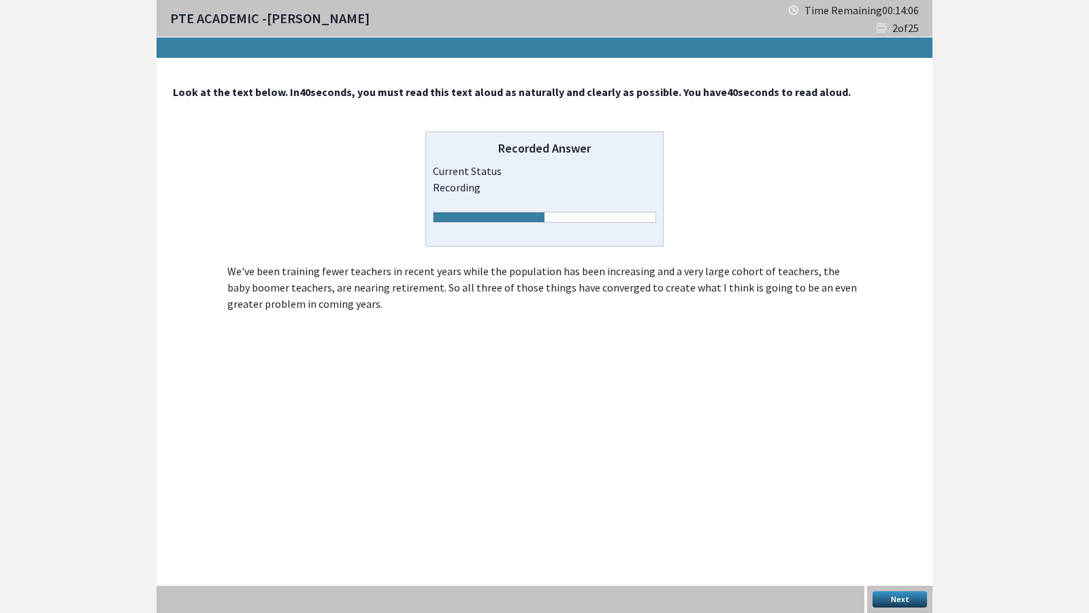
click at [912, 475] on button "Next" at bounding box center [899, 599] width 54 height 16
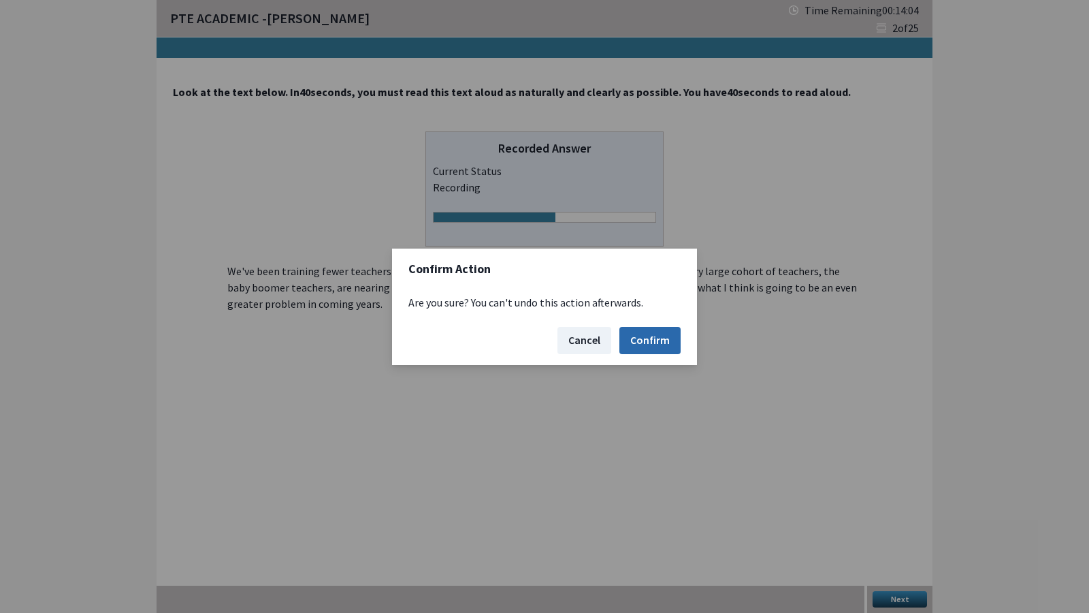
click at [664, 331] on button "Confirm" at bounding box center [649, 340] width 61 height 27
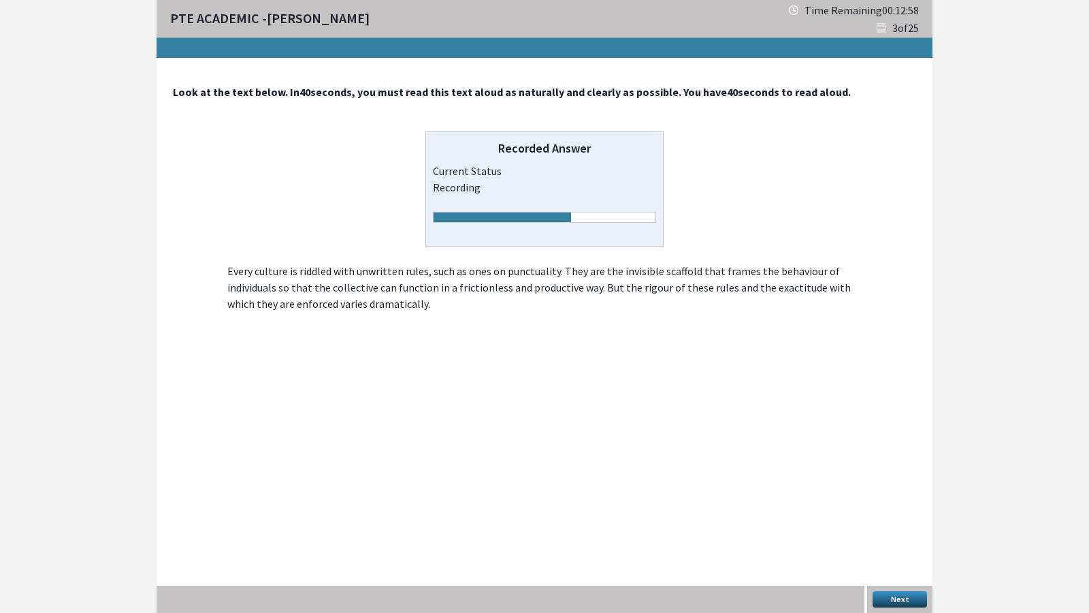
click at [902, 475] on button "Next" at bounding box center [899, 599] width 54 height 16
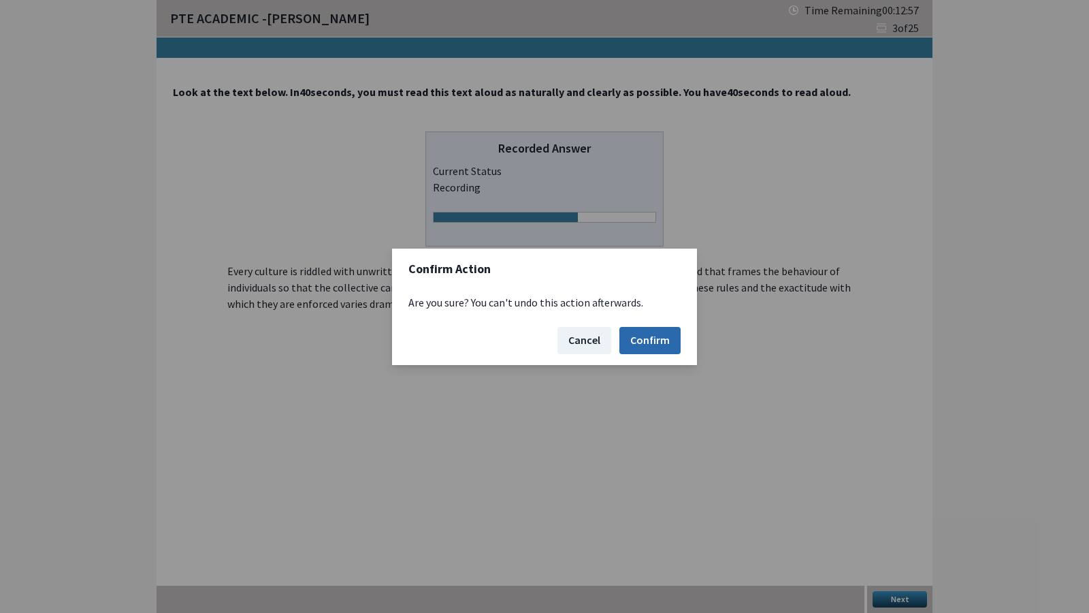
click at [653, 337] on button "Confirm" at bounding box center [649, 340] width 61 height 27
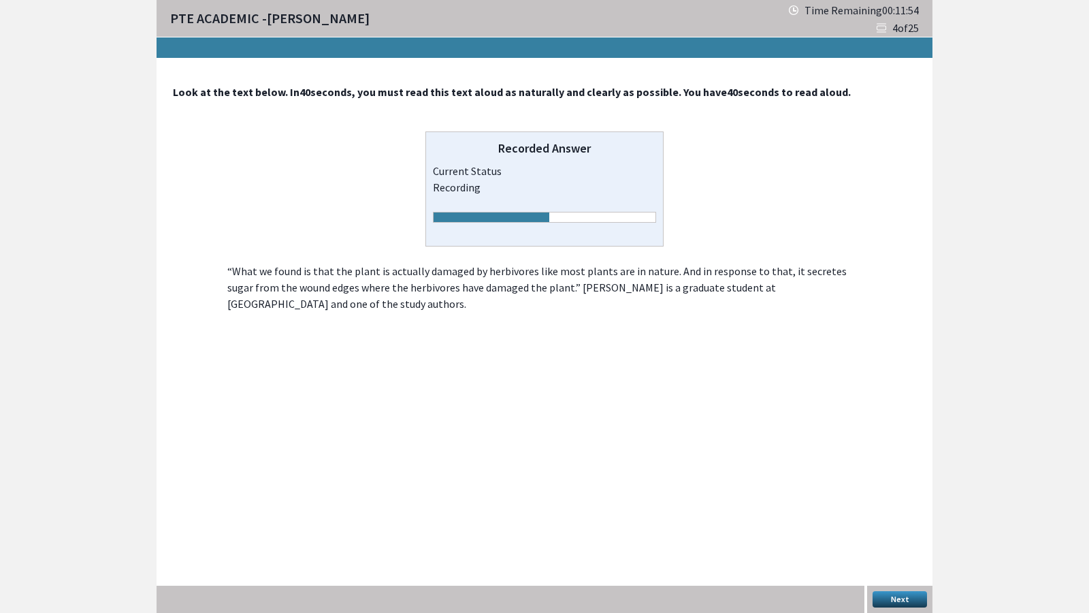
click at [909, 475] on button "Next" at bounding box center [899, 599] width 54 height 16
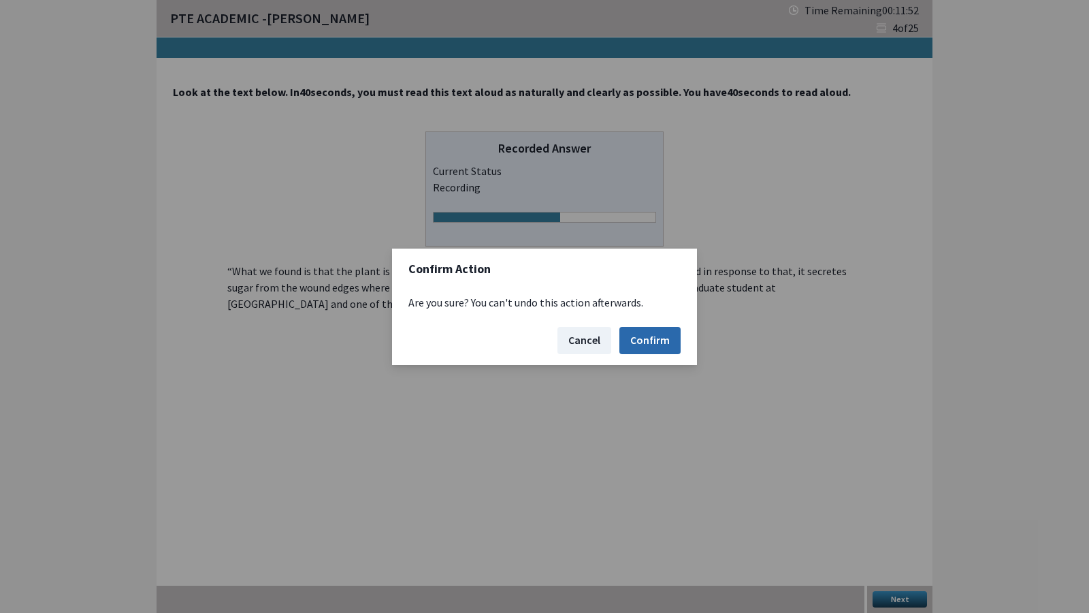
click at [653, 337] on button "Confirm" at bounding box center [649, 340] width 61 height 27
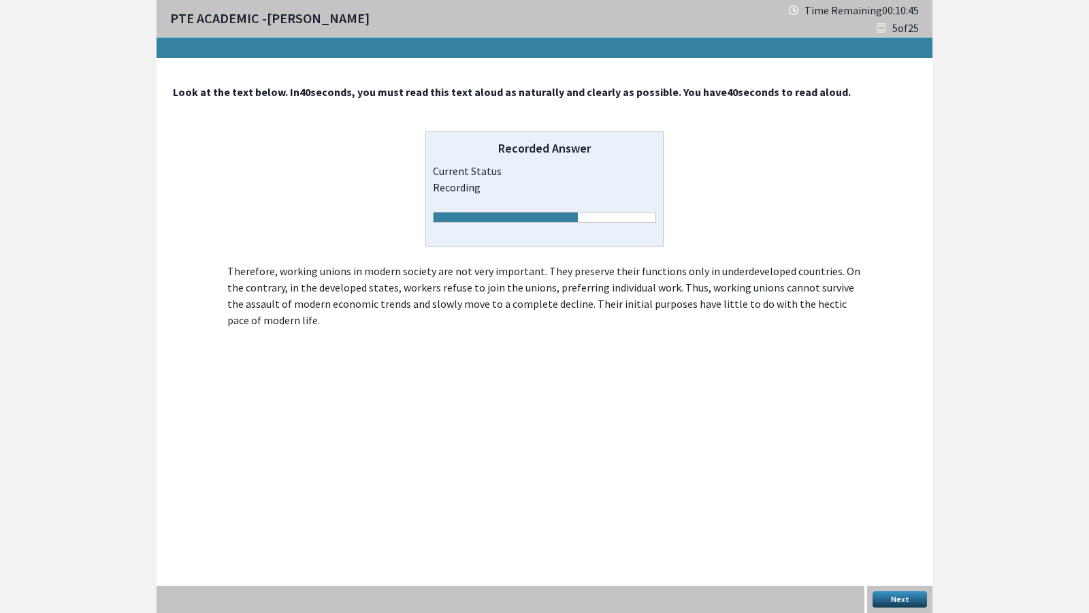
click at [896, 475] on button "Next" at bounding box center [899, 599] width 54 height 16
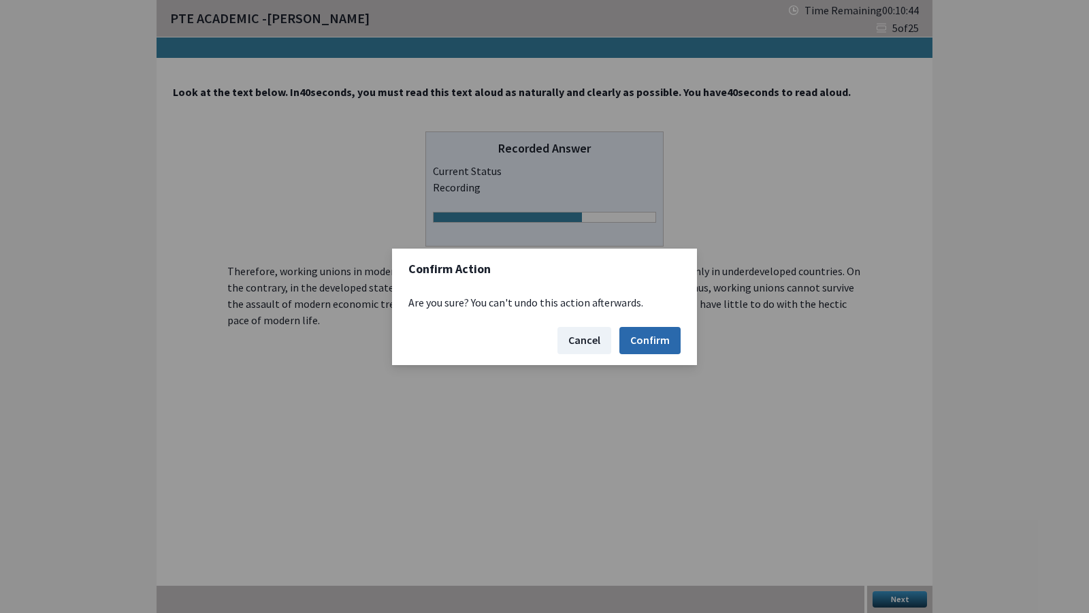
click at [665, 331] on button "Confirm" at bounding box center [649, 340] width 61 height 27
drag, startPoint x: 888, startPoint y: 475, endPoint x: 936, endPoint y: 320, distance: 162.5
click at [936, 320] on div "Confirm Action Are you sure? You can't undo this action afterwards. Cancel Conf…" at bounding box center [544, 306] width 1089 height 613
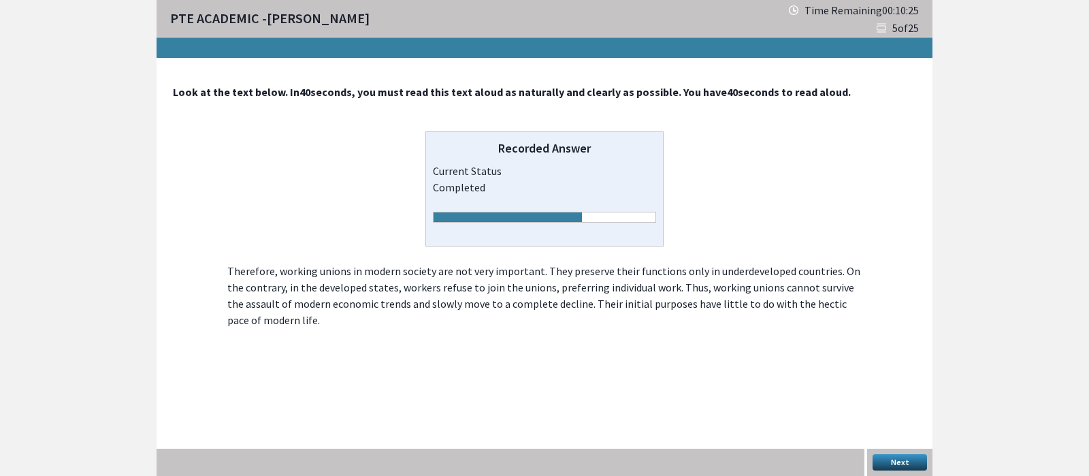
click at [904, 461] on button "Next" at bounding box center [899, 462] width 54 height 16
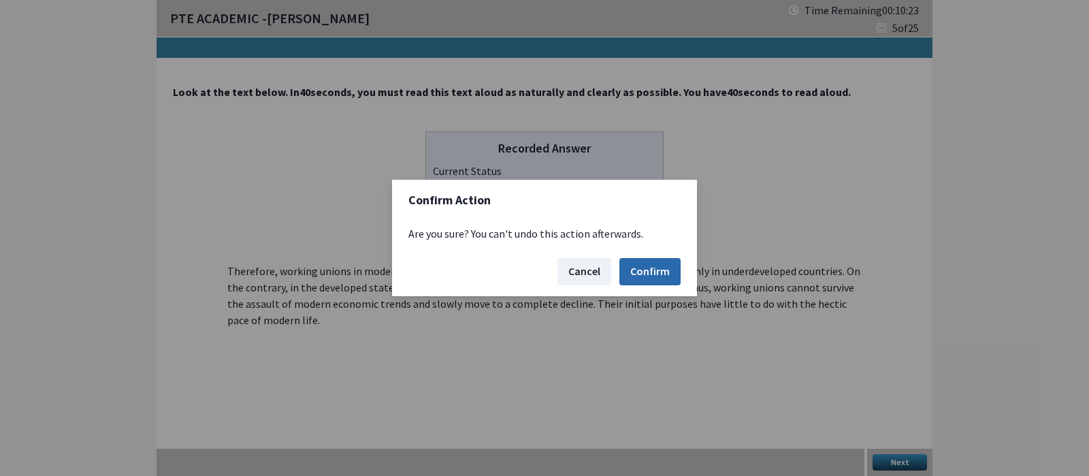
click at [664, 270] on button "Confirm" at bounding box center [649, 271] width 61 height 27
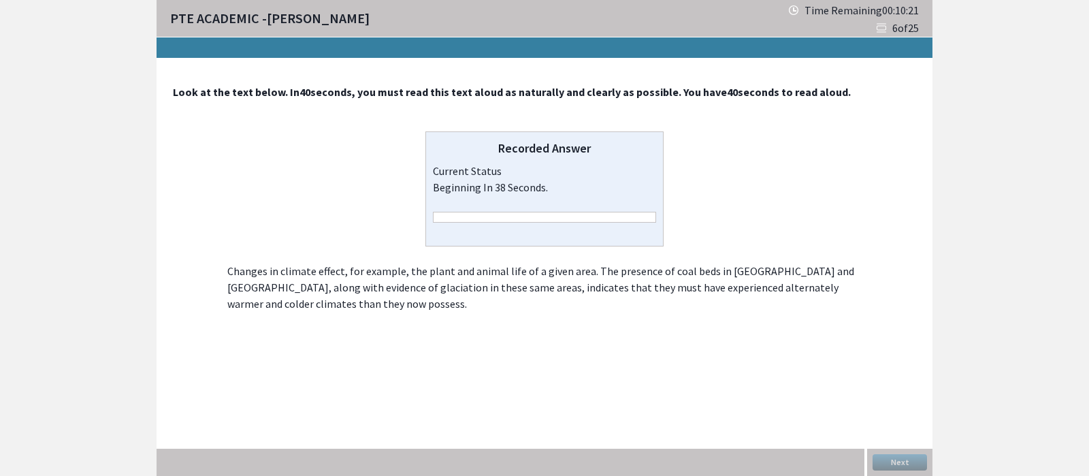
click at [697, 355] on div "Look at the text below. In 40 seconds, you must read this text aloud as natural…" at bounding box center [545, 267] width 776 height 419
click at [909, 463] on button "Next" at bounding box center [899, 462] width 54 height 16
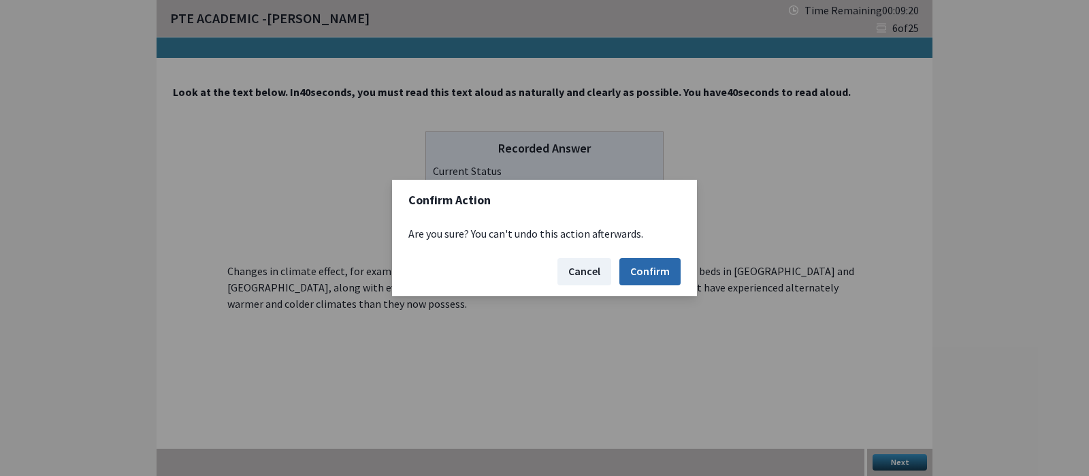
click at [660, 267] on button "Confirm" at bounding box center [649, 271] width 61 height 27
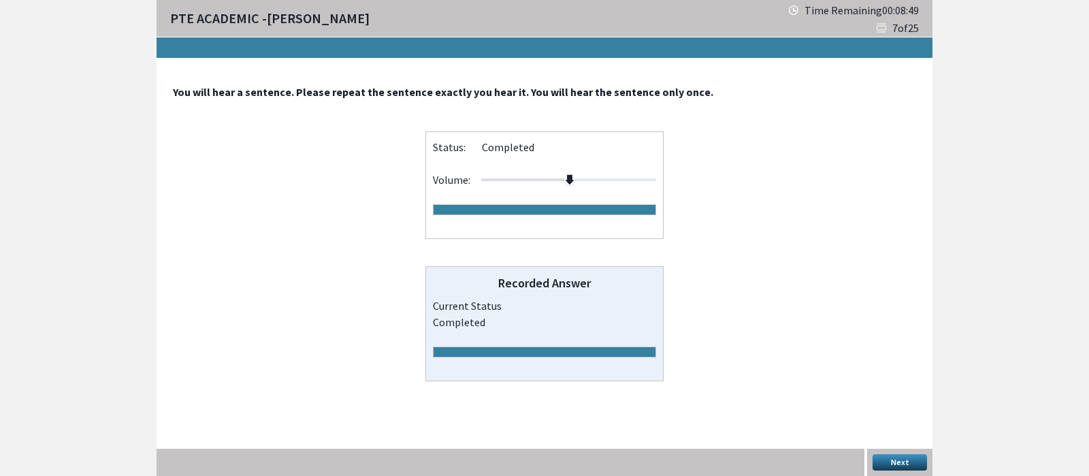
click at [900, 461] on button "Next" at bounding box center [899, 462] width 54 height 16
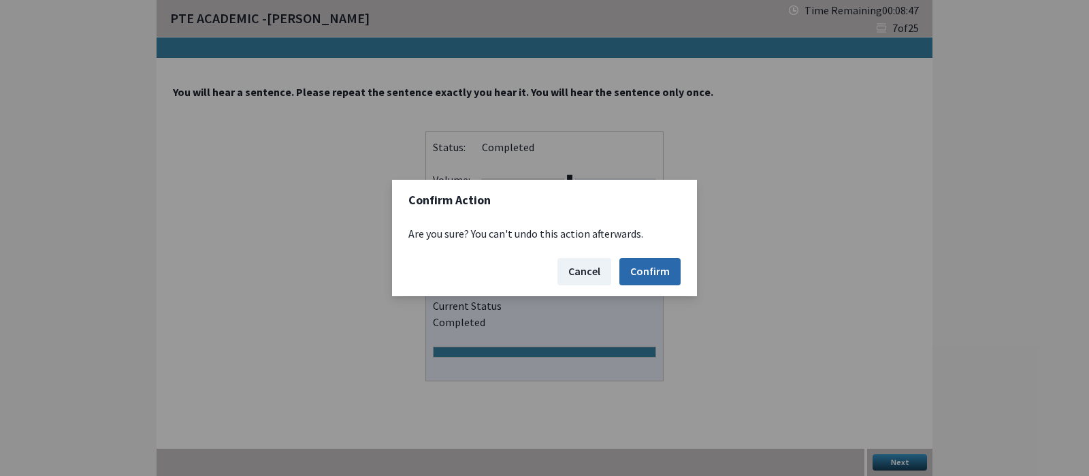
click at [651, 271] on button "Confirm" at bounding box center [649, 271] width 61 height 27
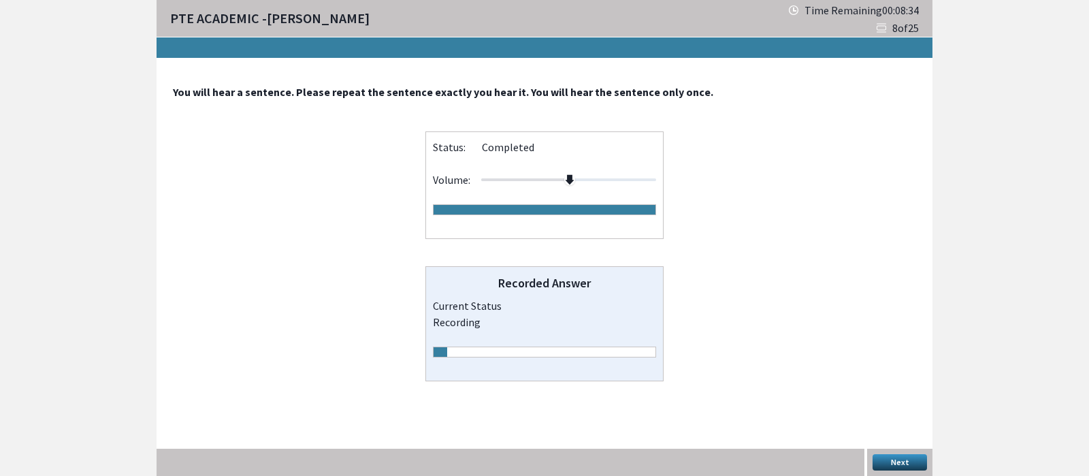
click at [905, 459] on button "Next" at bounding box center [899, 462] width 54 height 16
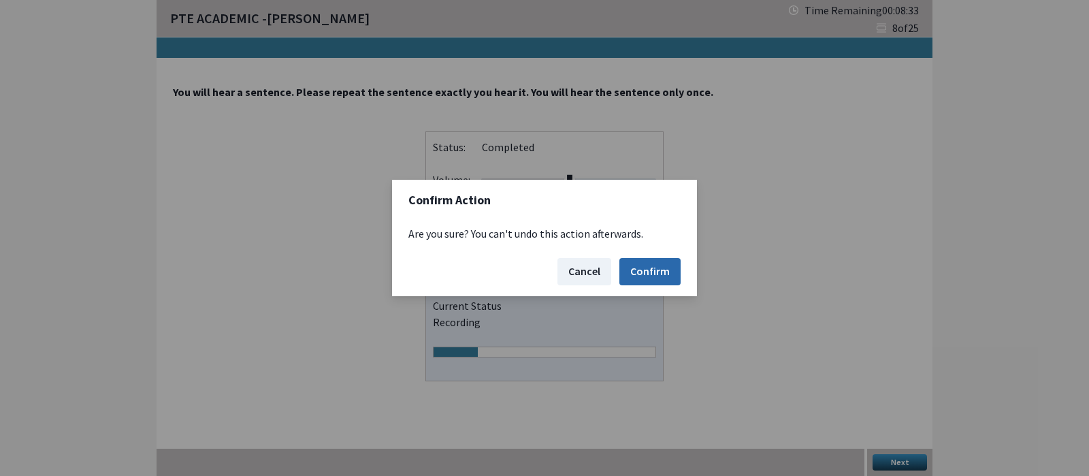
click at [651, 272] on button "Confirm" at bounding box center [649, 271] width 61 height 27
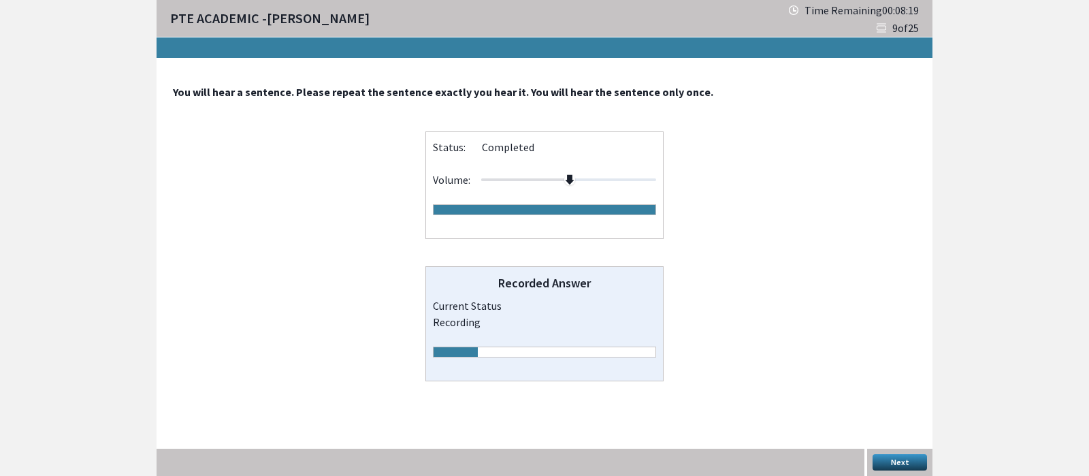
click at [900, 457] on button "Next" at bounding box center [899, 462] width 54 height 16
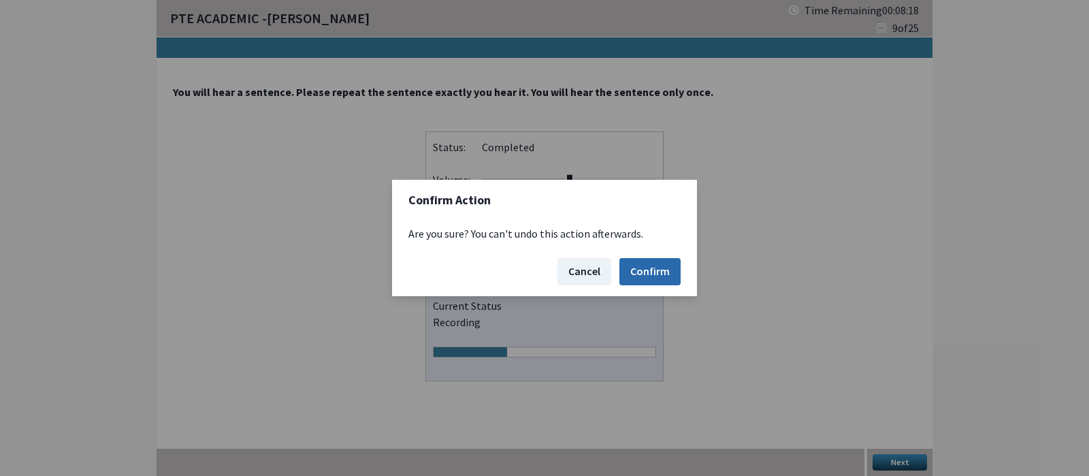
click at [659, 272] on button "Confirm" at bounding box center [649, 271] width 61 height 27
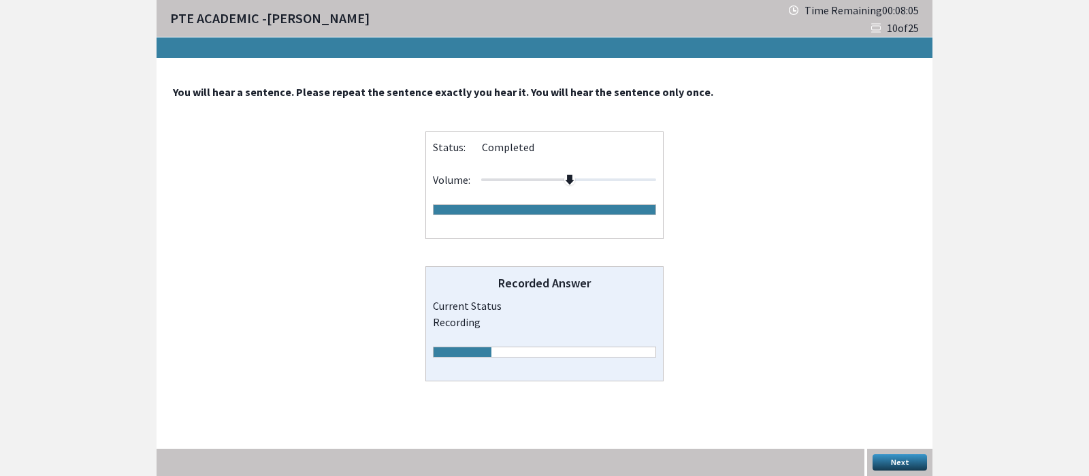
click at [898, 457] on button "Next" at bounding box center [899, 462] width 54 height 16
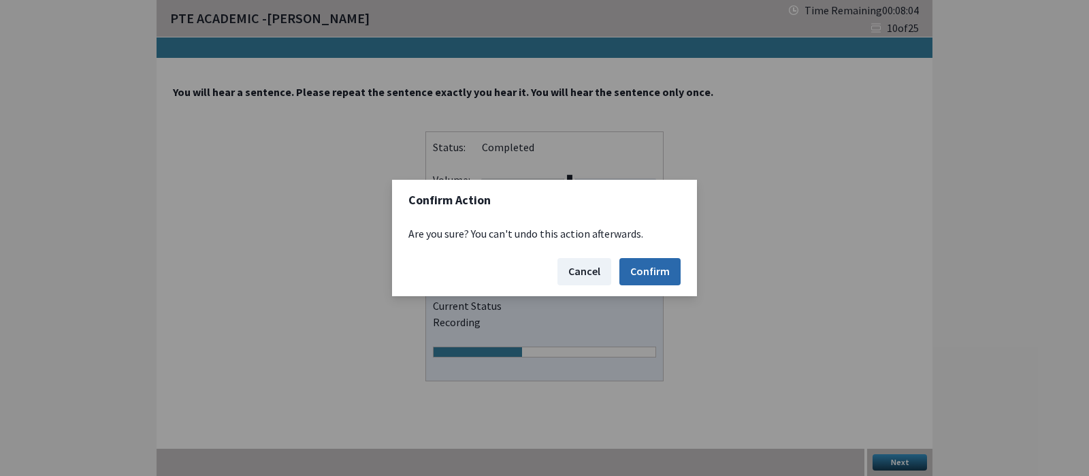
click at [657, 274] on button "Confirm" at bounding box center [649, 271] width 61 height 27
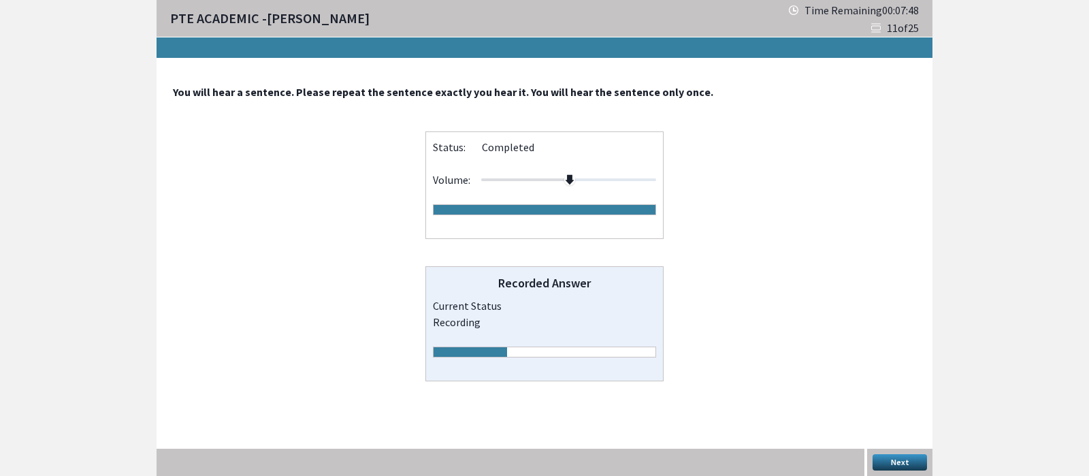
click at [899, 458] on button "Next" at bounding box center [899, 462] width 54 height 16
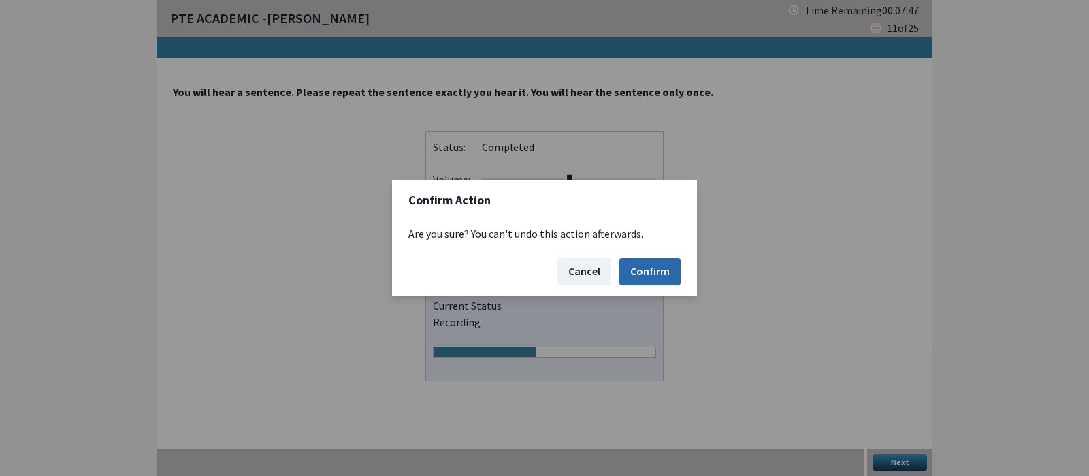
click at [643, 267] on button "Confirm" at bounding box center [649, 271] width 61 height 27
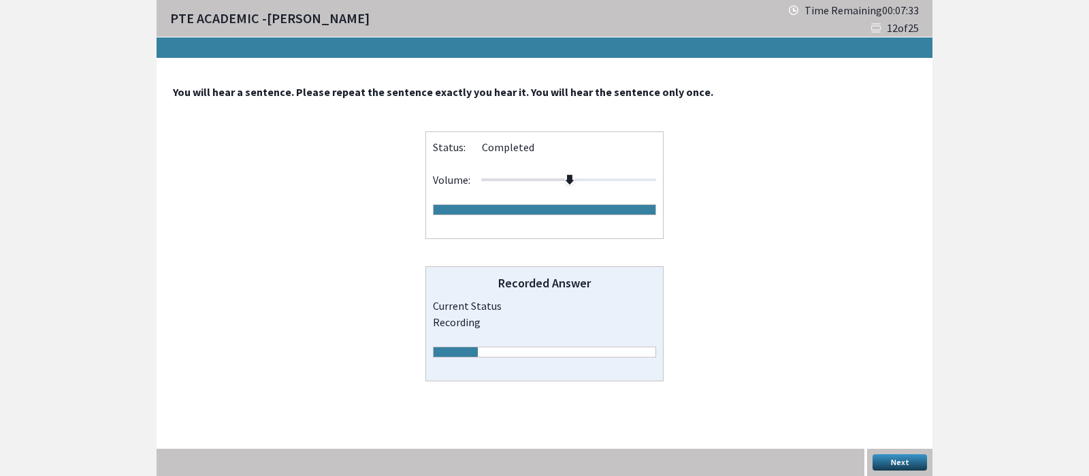
click at [904, 461] on button "Next" at bounding box center [899, 462] width 54 height 16
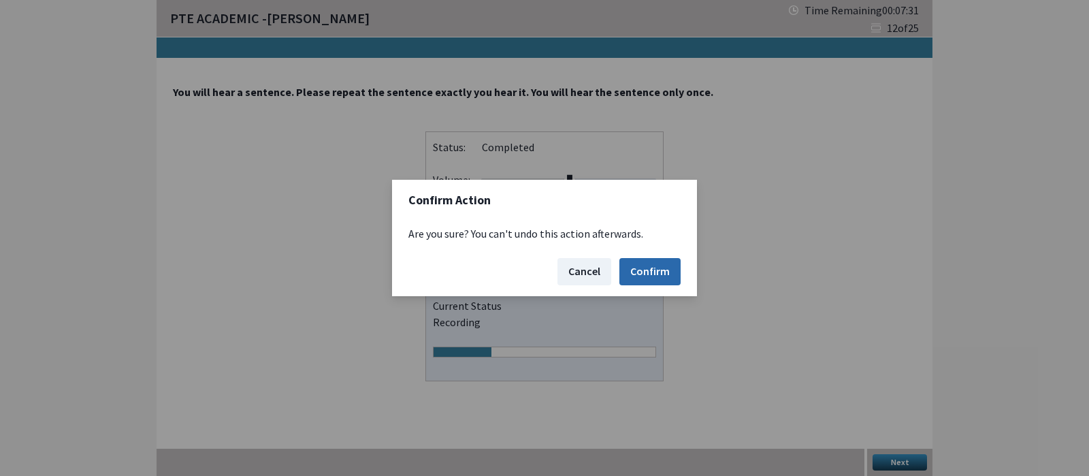
click at [662, 263] on button "Confirm" at bounding box center [649, 271] width 61 height 27
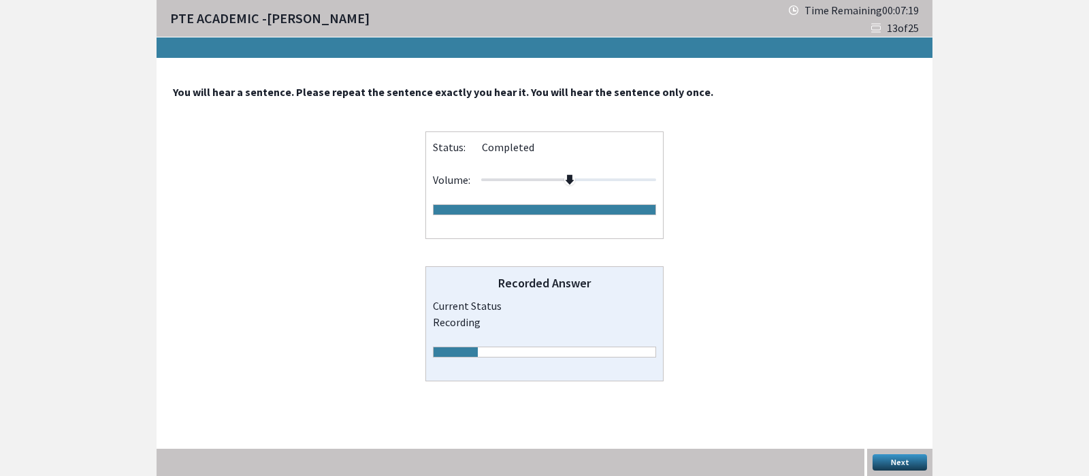
click at [899, 457] on button "Next" at bounding box center [899, 462] width 54 height 16
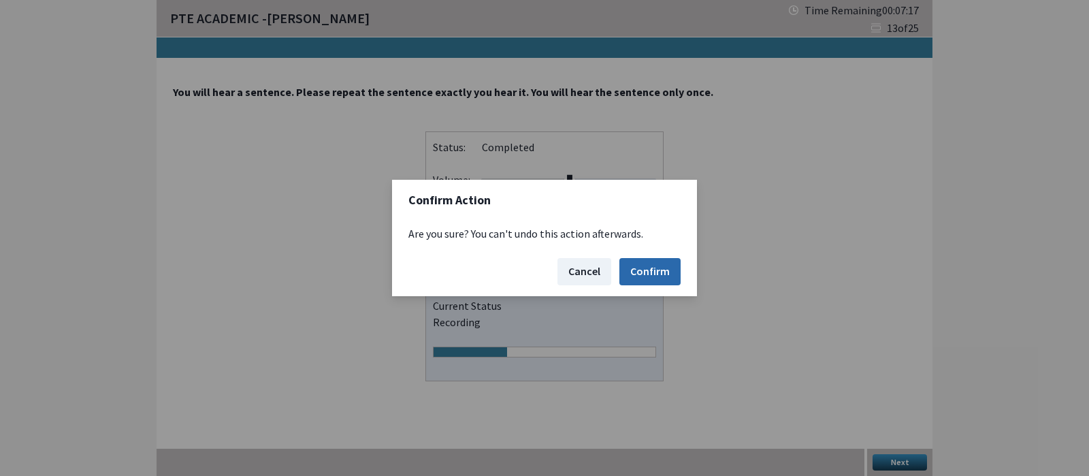
click at [653, 277] on button "Confirm" at bounding box center [649, 271] width 61 height 27
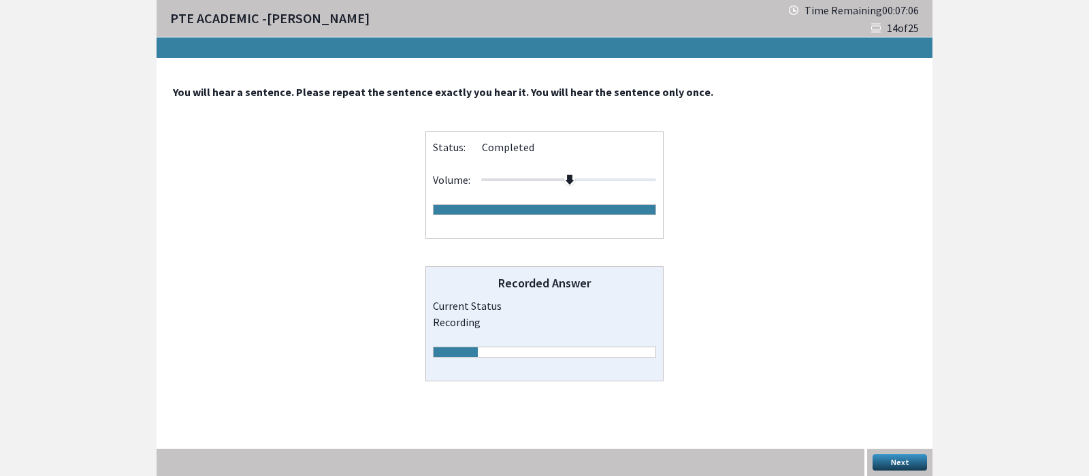
click at [903, 455] on button "Next" at bounding box center [899, 462] width 54 height 16
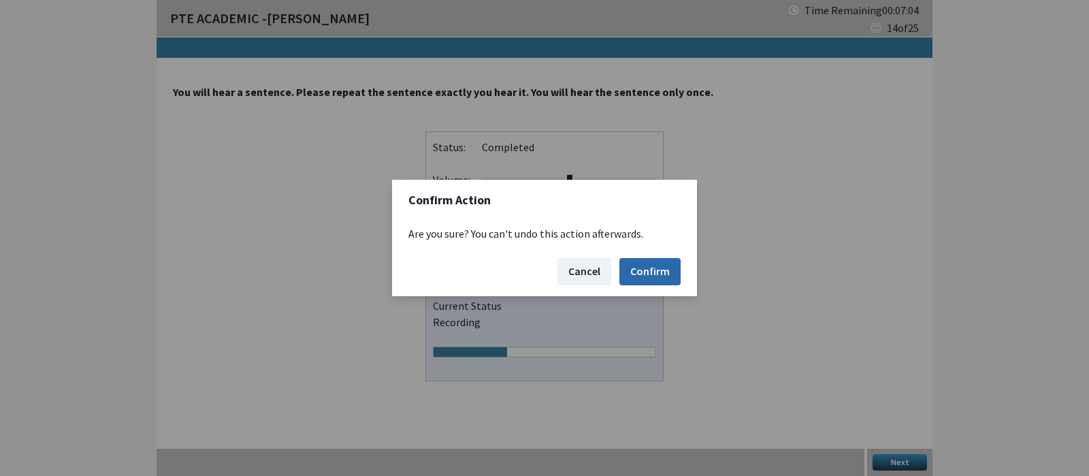
click at [654, 261] on button "Confirm" at bounding box center [649, 271] width 61 height 27
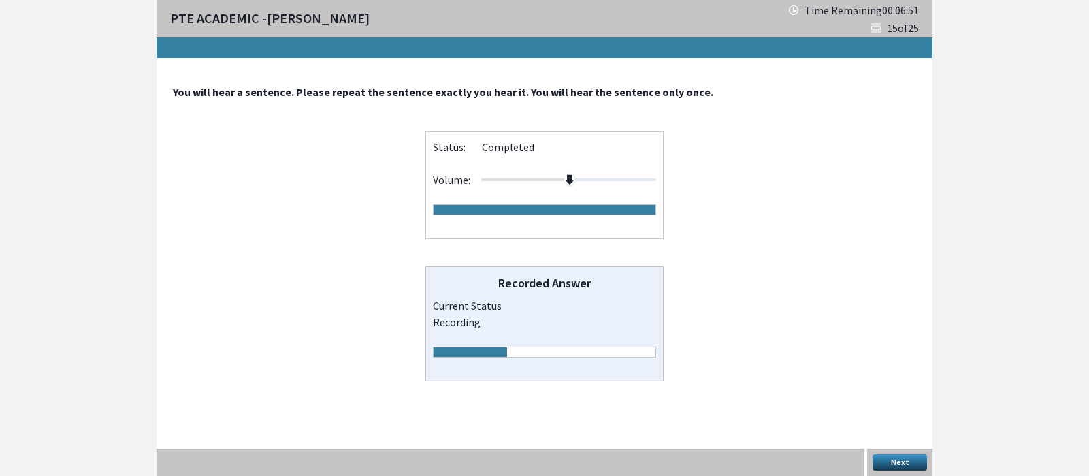
click at [902, 457] on button "Next" at bounding box center [899, 462] width 54 height 16
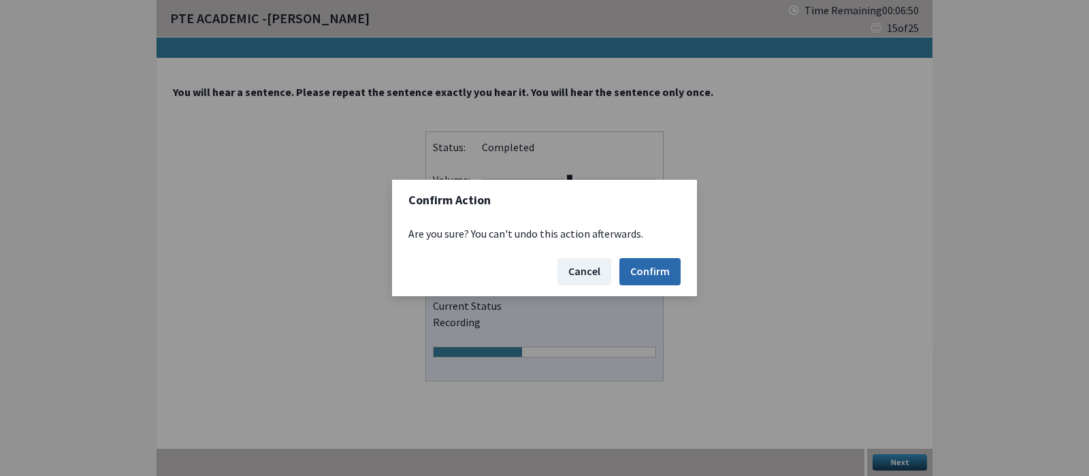
click at [655, 267] on button "Confirm" at bounding box center [649, 271] width 61 height 27
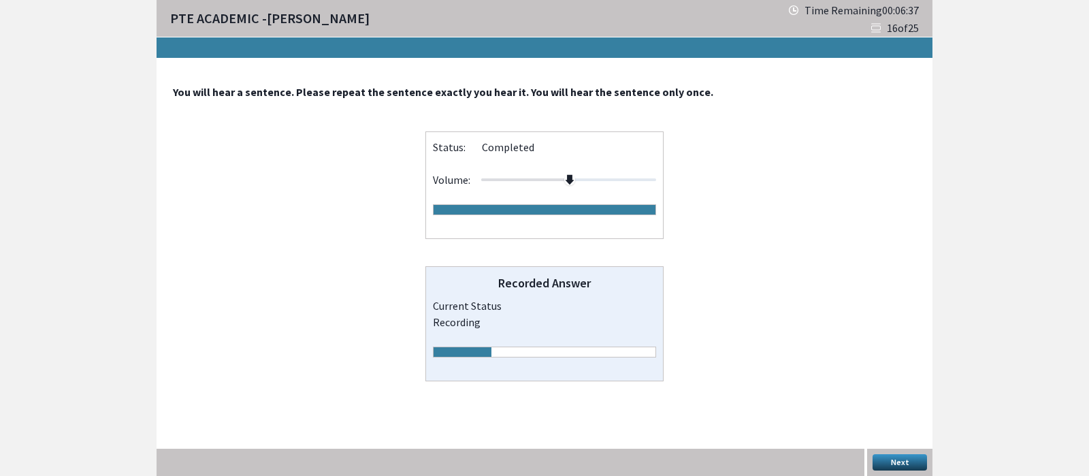
click at [902, 456] on button "Next" at bounding box center [899, 462] width 54 height 16
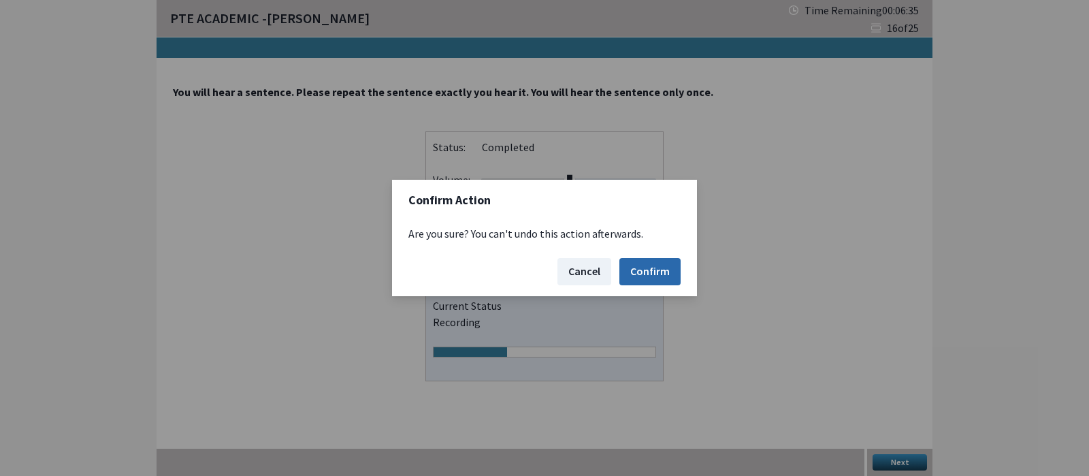
click at [659, 268] on button "Confirm" at bounding box center [649, 271] width 61 height 27
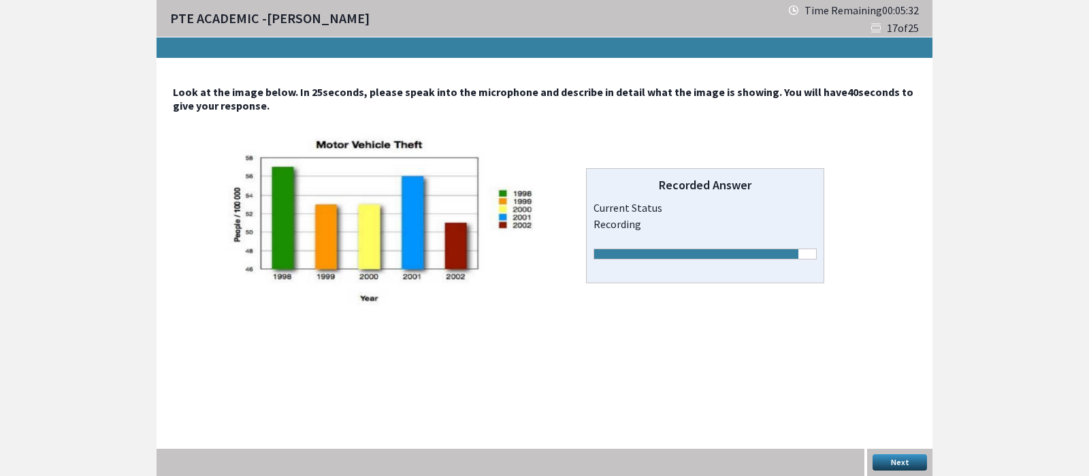
click at [904, 459] on button "Next" at bounding box center [899, 462] width 54 height 16
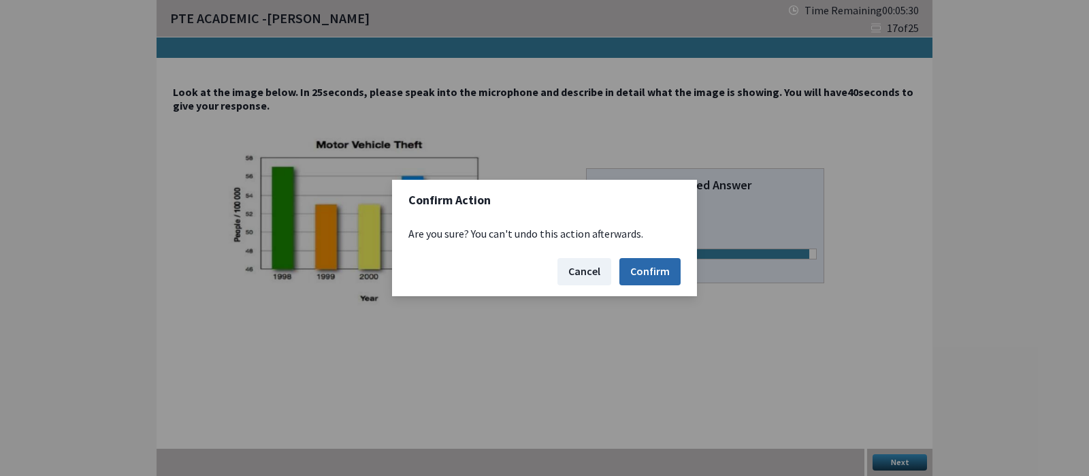
click at [658, 266] on button "Confirm" at bounding box center [649, 271] width 61 height 27
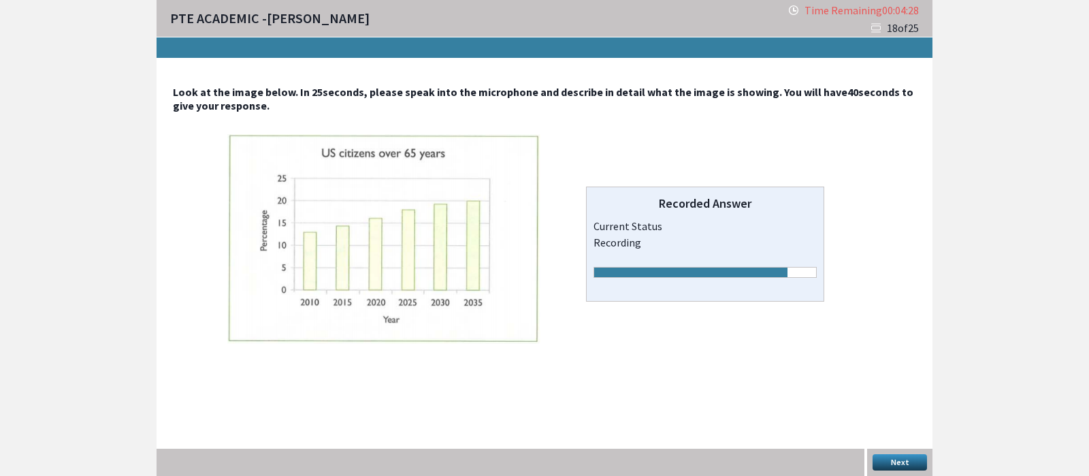
click at [888, 457] on button "Next" at bounding box center [899, 462] width 54 height 16
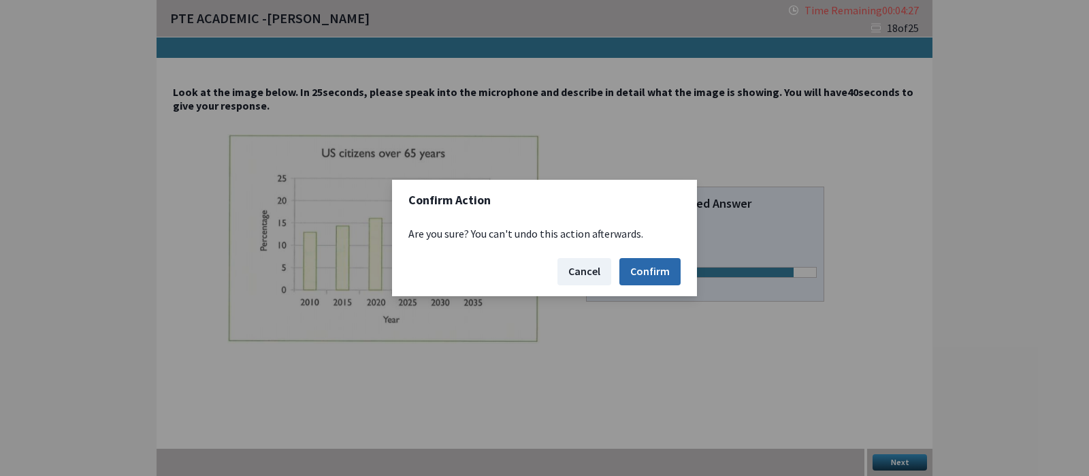
click at [669, 265] on button "Confirm" at bounding box center [649, 271] width 61 height 27
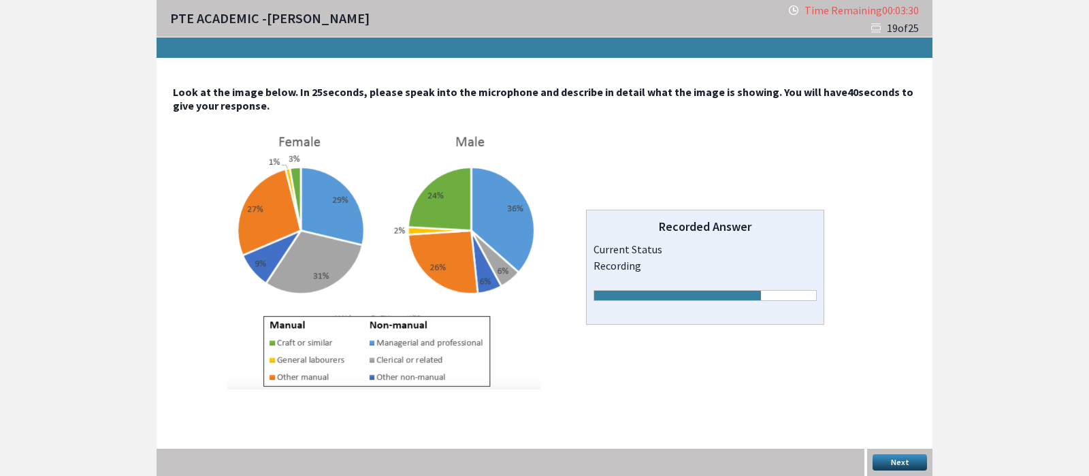
click at [896, 461] on button "Next" at bounding box center [899, 462] width 54 height 16
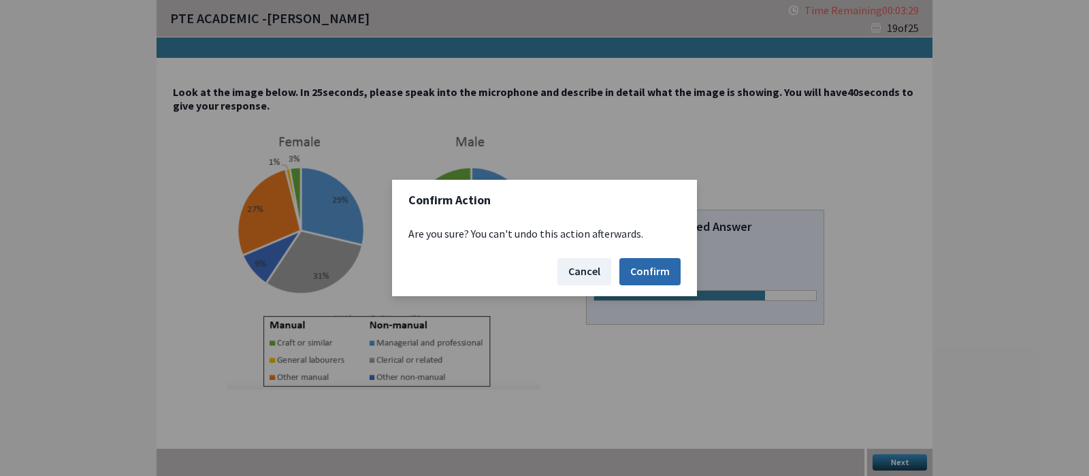
click at [655, 266] on button "Confirm" at bounding box center [649, 271] width 61 height 27
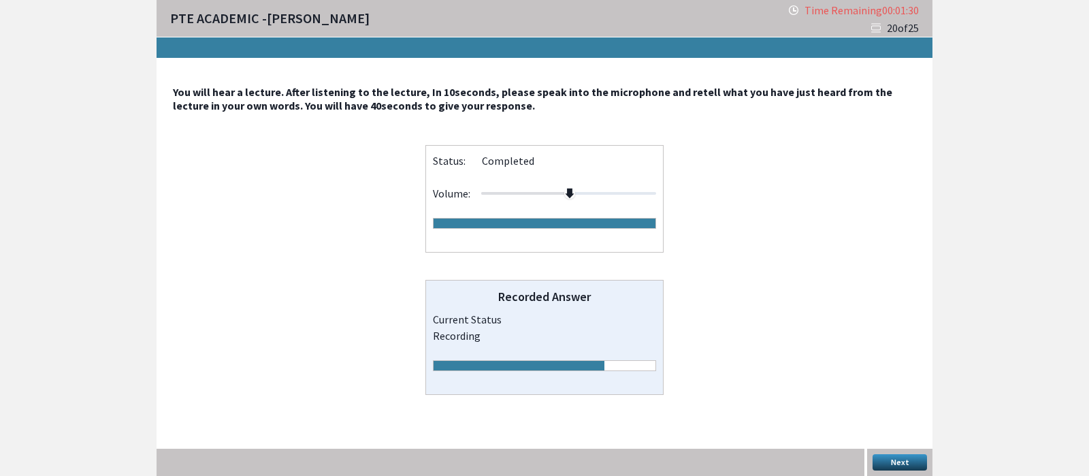
click at [911, 461] on button "Next" at bounding box center [899, 462] width 54 height 16
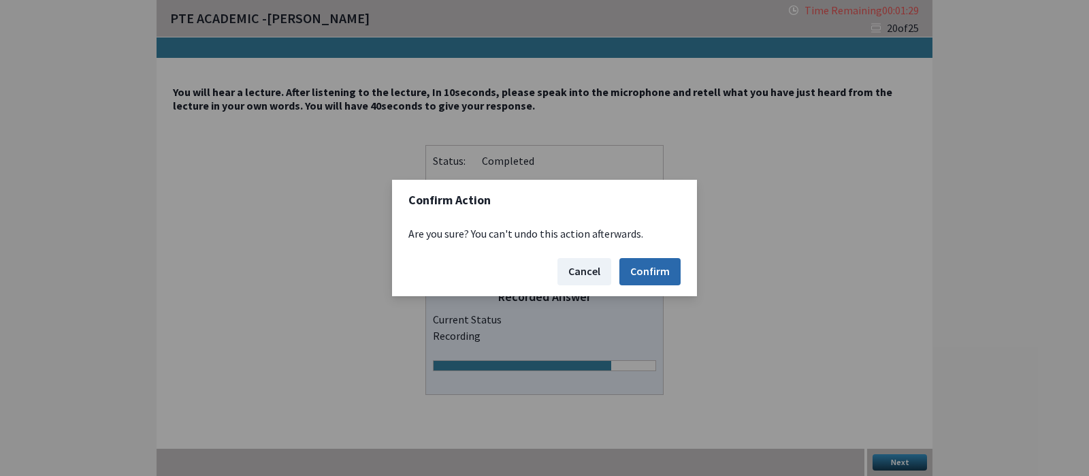
click at [660, 270] on button "Confirm" at bounding box center [649, 271] width 61 height 27
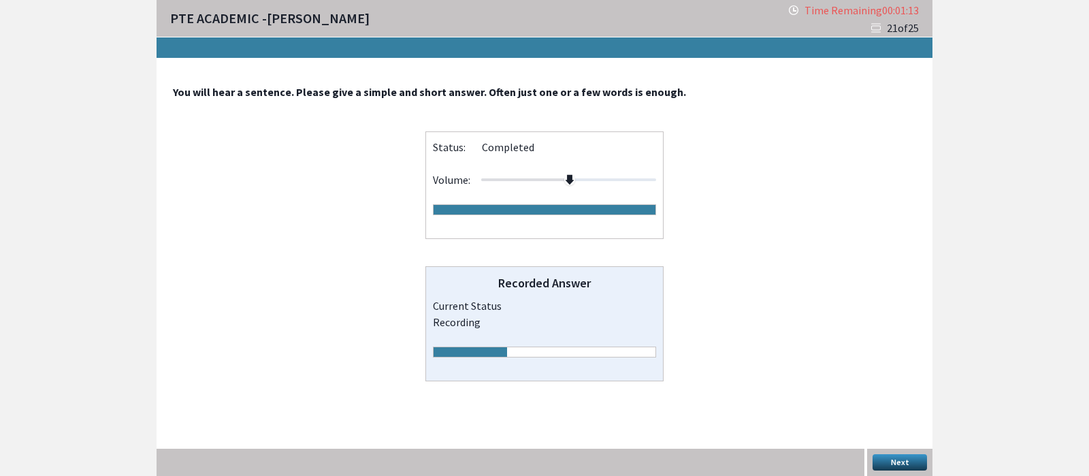
click at [901, 458] on button "Next" at bounding box center [899, 462] width 54 height 16
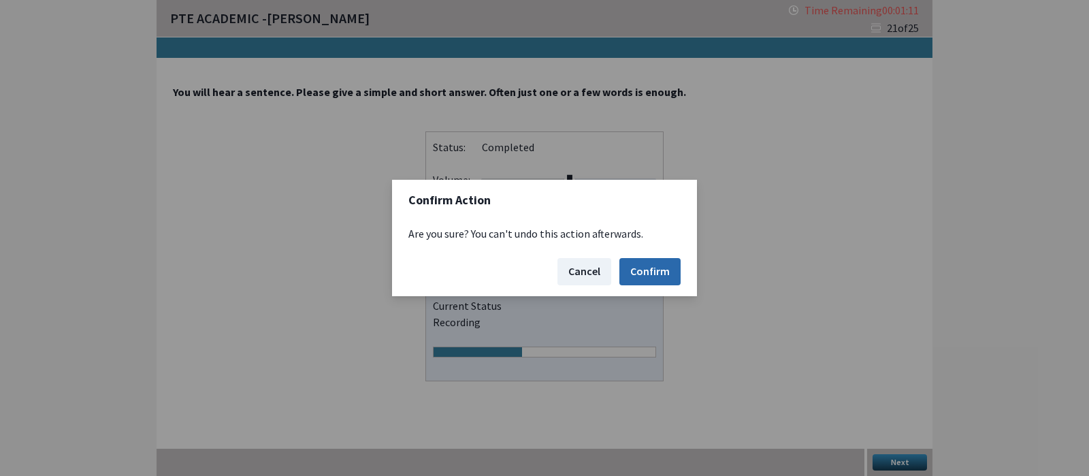
click at [663, 273] on button "Confirm" at bounding box center [649, 271] width 61 height 27
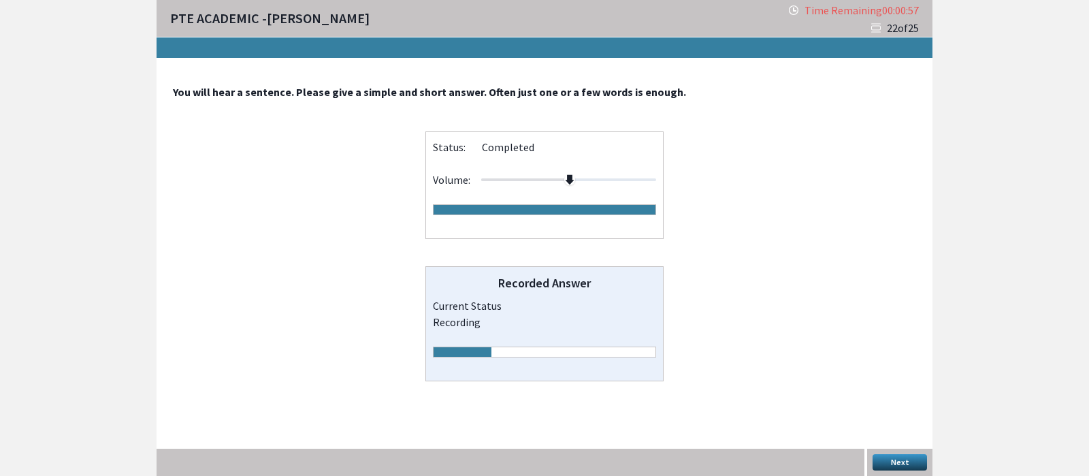
click at [904, 457] on button "Next" at bounding box center [899, 462] width 54 height 16
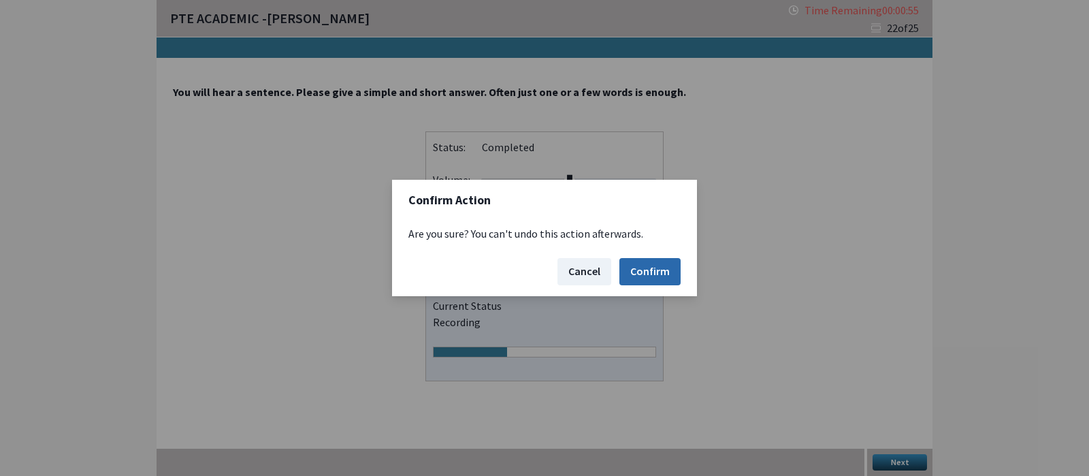
click at [667, 272] on button "Confirm" at bounding box center [649, 271] width 61 height 27
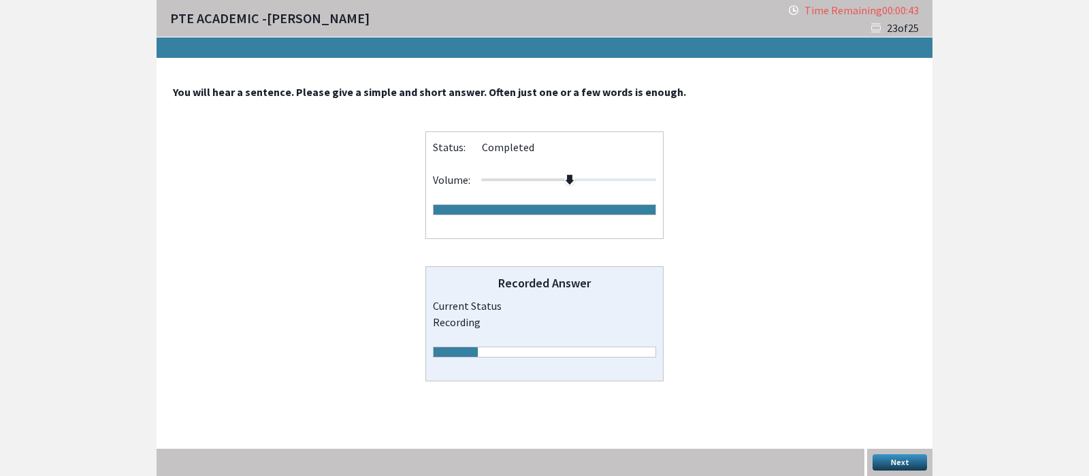
click at [902, 457] on button "Next" at bounding box center [899, 462] width 54 height 16
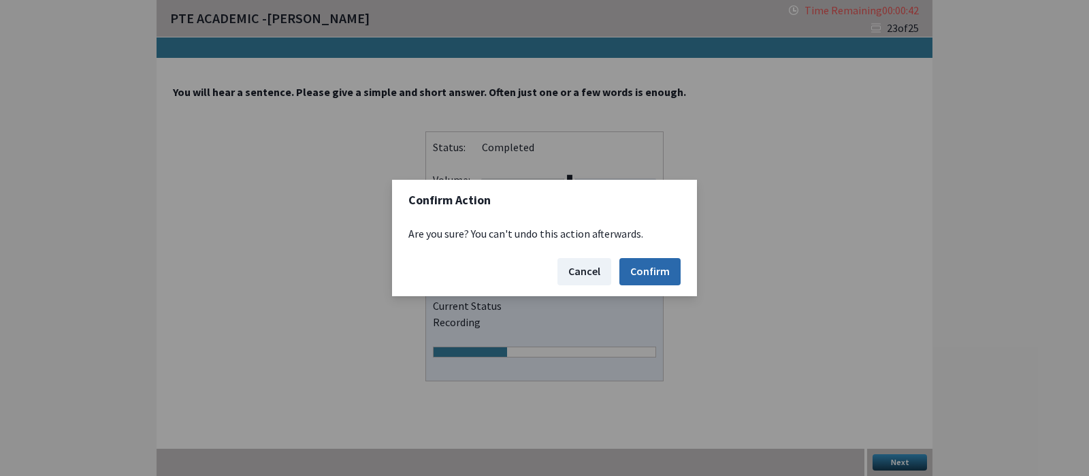
click at [668, 274] on button "Confirm" at bounding box center [649, 271] width 61 height 27
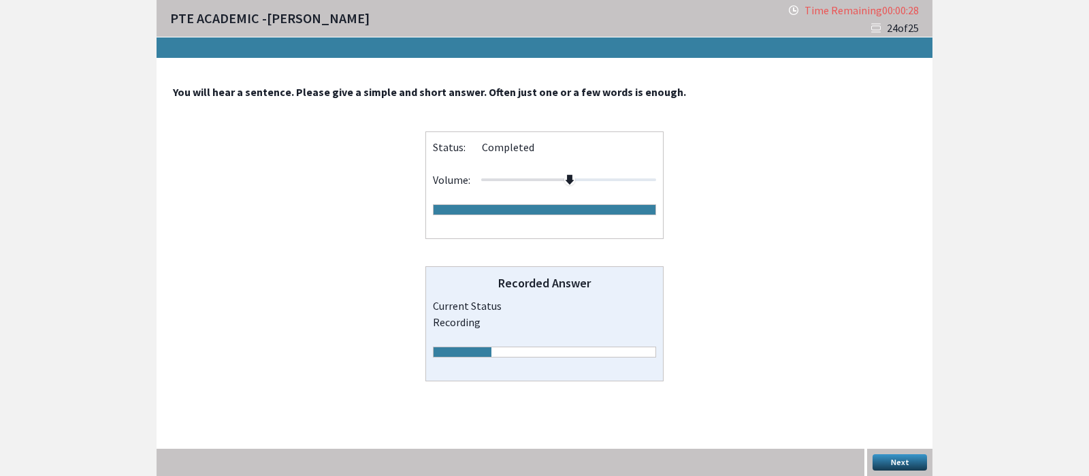
click at [905, 463] on button "Next" at bounding box center [899, 462] width 54 height 16
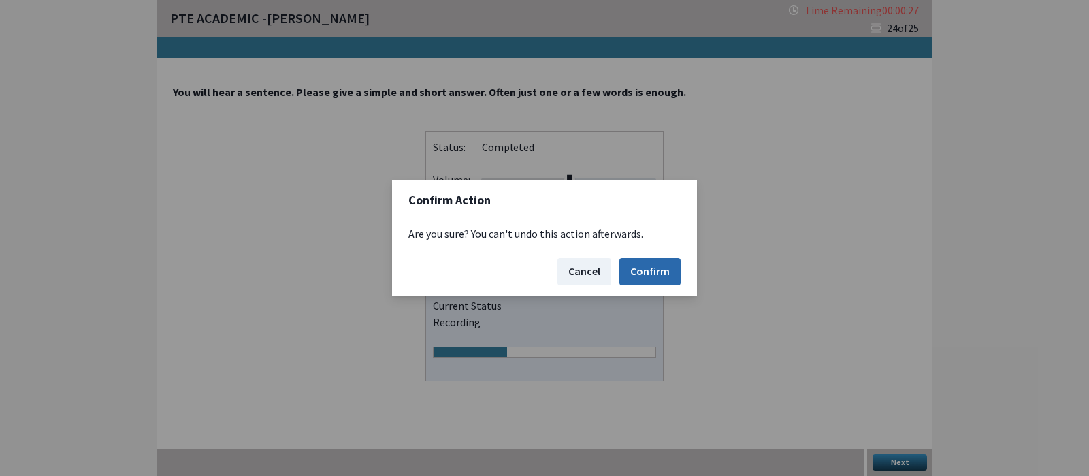
click at [673, 265] on button "Confirm" at bounding box center [649, 271] width 61 height 27
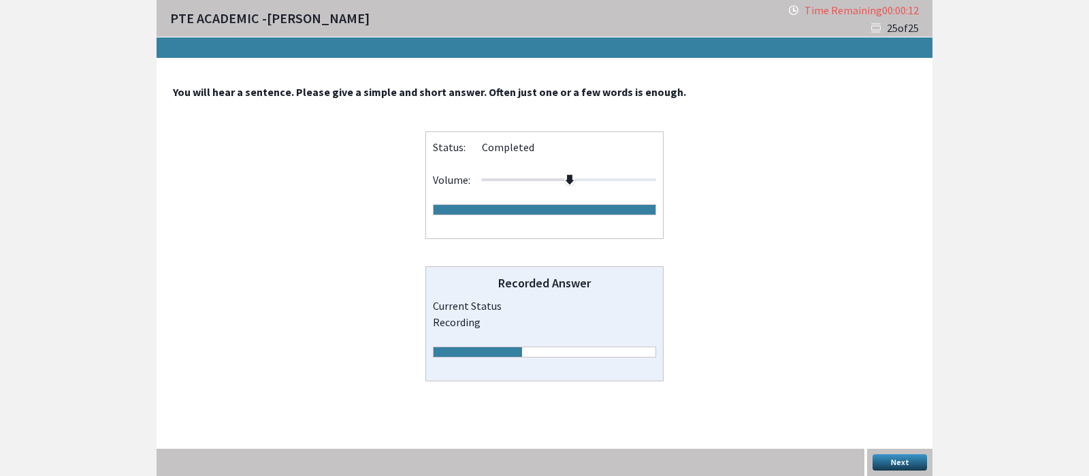
click at [906, 456] on button "Next" at bounding box center [899, 462] width 54 height 16
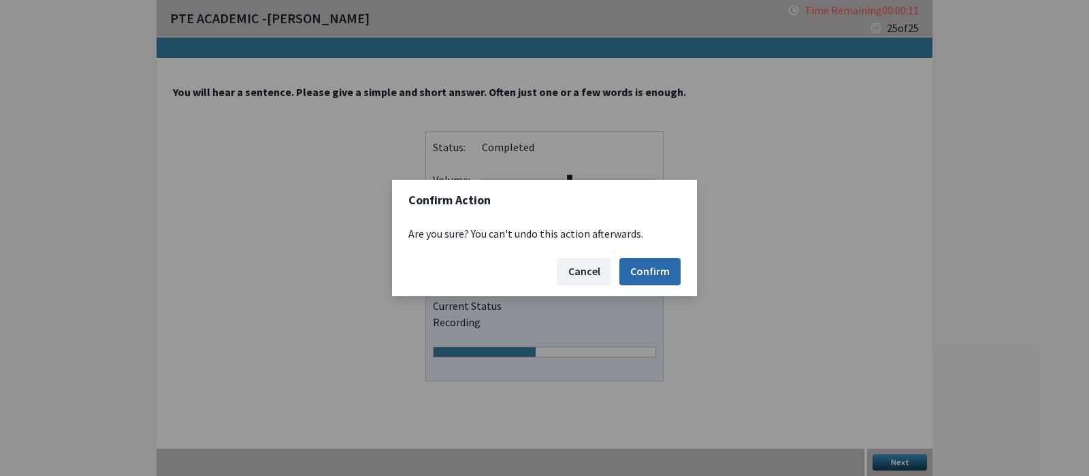
click at [656, 272] on button "Confirm" at bounding box center [649, 271] width 61 height 27
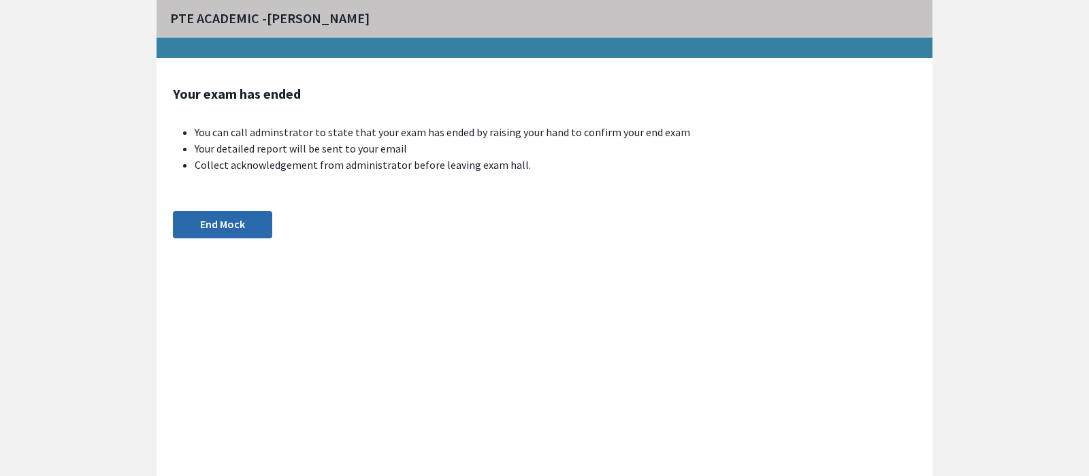
click at [212, 223] on button "End Mock" at bounding box center [222, 224] width 99 height 27
